Goal: Communication & Community: Share content

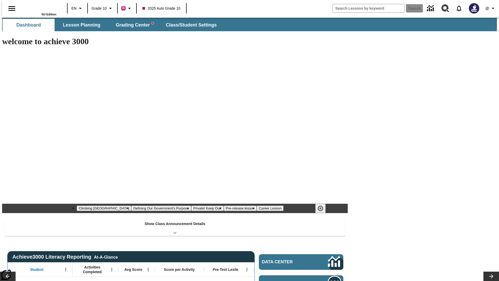
type input "-1"
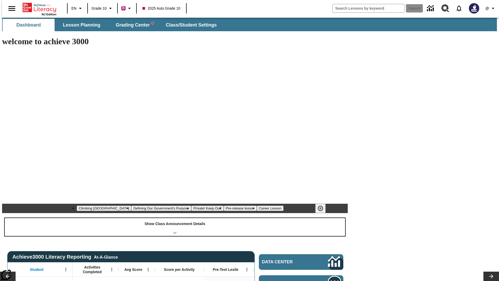
click at [175, 218] on div "Show Class Announcement Details" at bounding box center [175, 227] width 341 height 18
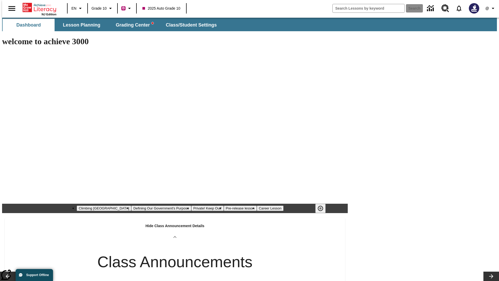
type input "[URL][DOMAIN_NAME]"
type input "Title for My Lessons [DATE] 13:11:41"
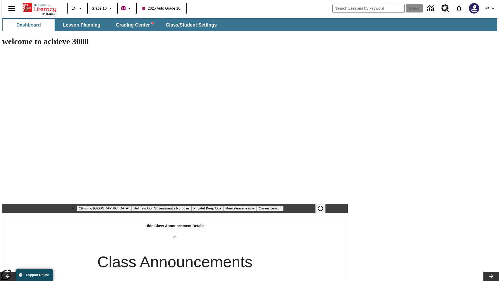
type input "zbVYkHMGUb"
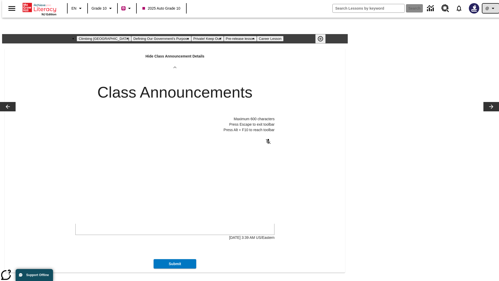
click at [490, 8] on icon "Profile/Settings" at bounding box center [493, 8] width 6 height 6
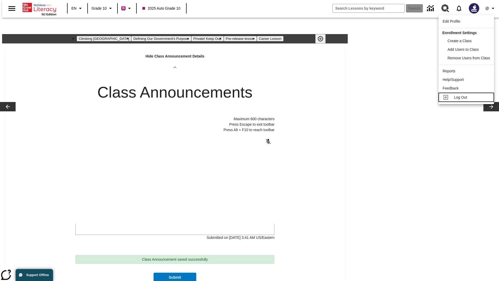
click at [467, 97] on span "Log Out" at bounding box center [460, 97] width 13 height 4
